Goal: Find specific page/section: Find specific page/section

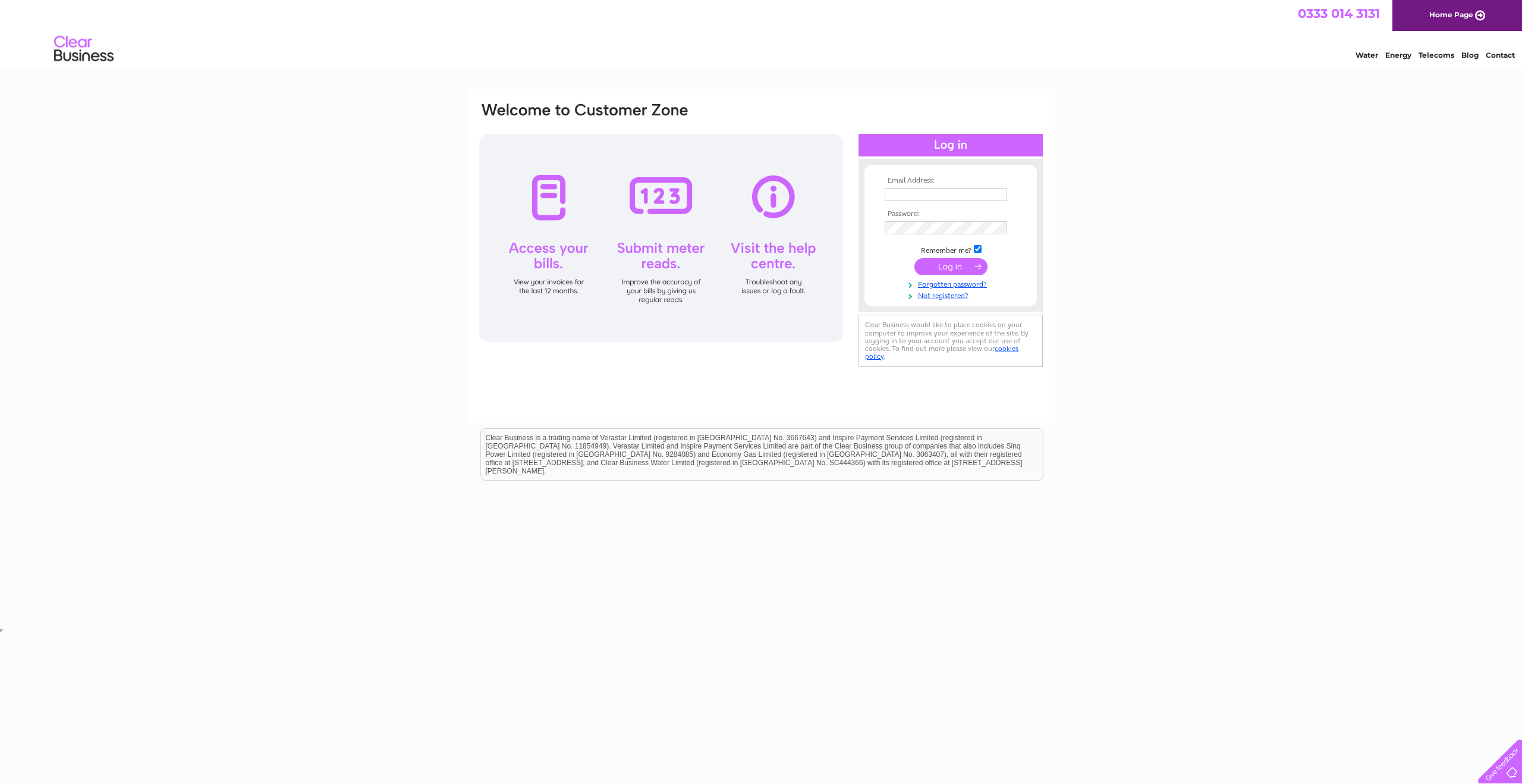
type input "gllworldbaby@gmail.com"
click at [952, 263] on input "submit" at bounding box center [951, 266] width 73 height 16
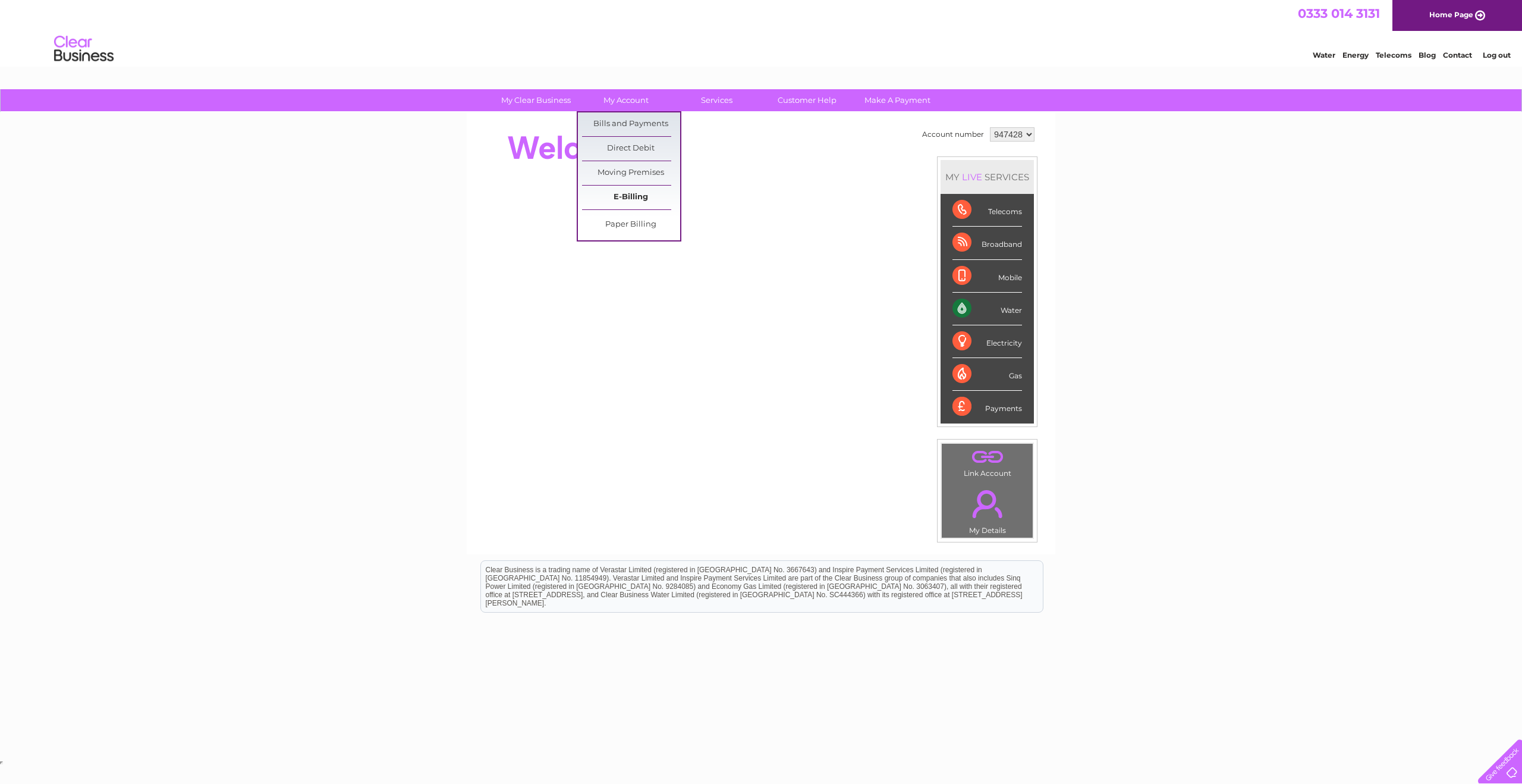
click at [628, 196] on link "E-Billing" at bounding box center [630, 197] width 98 height 24
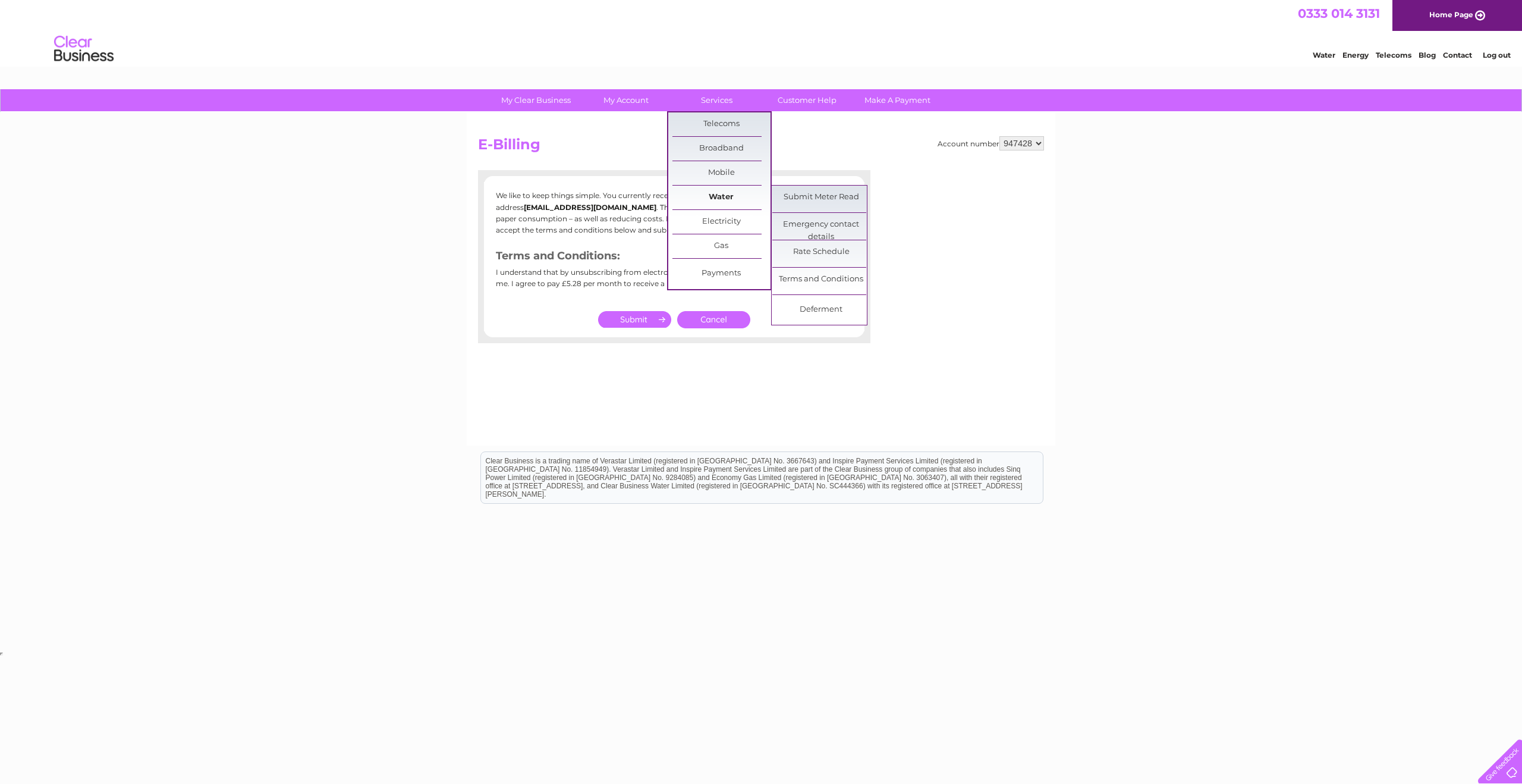
click at [726, 196] on link "Water" at bounding box center [721, 197] width 98 height 24
